Goal: Book appointment/travel/reservation

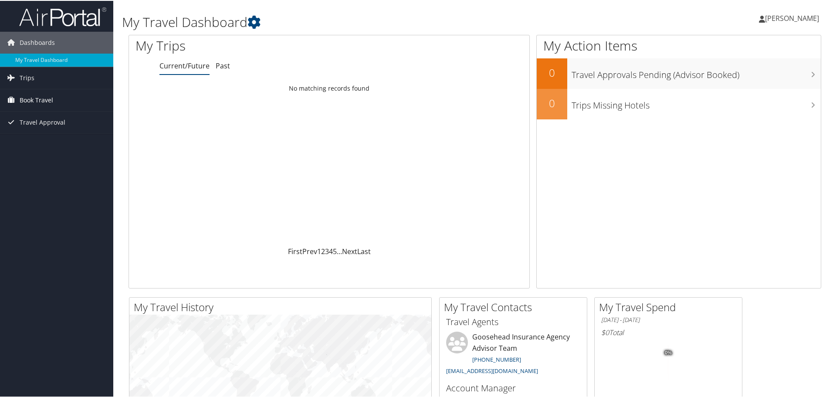
click at [41, 97] on span "Book Travel" at bounding box center [37, 99] width 34 height 22
click at [44, 140] on link "Book/Manage Online Trips" at bounding box center [56, 142] width 113 height 13
